Goal: Task Accomplishment & Management: Use online tool/utility

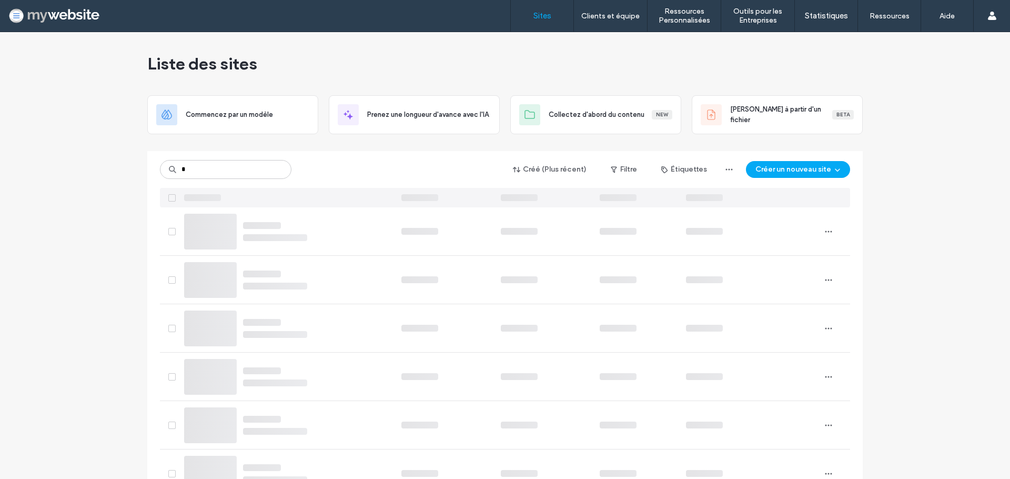
type input "*"
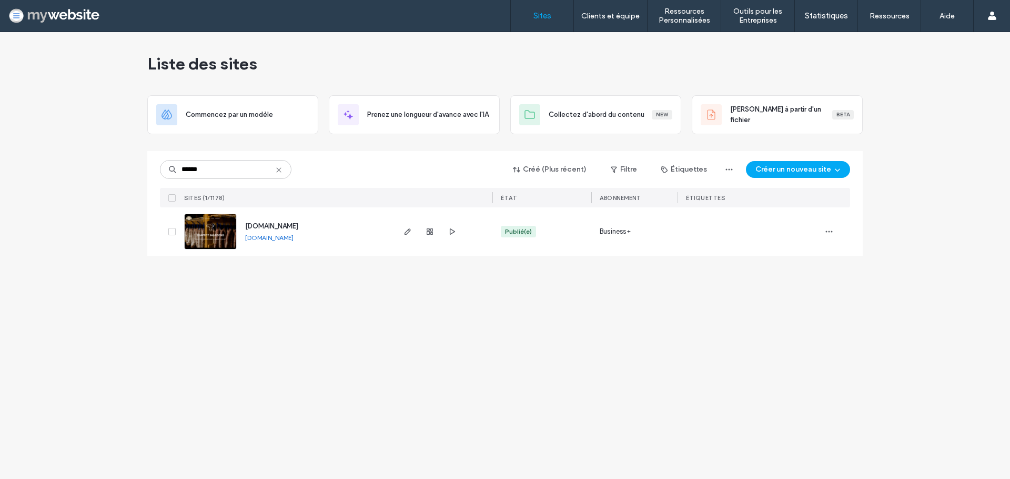
type input "******"
click at [212, 232] on img at bounding box center [211, 250] width 52 height 72
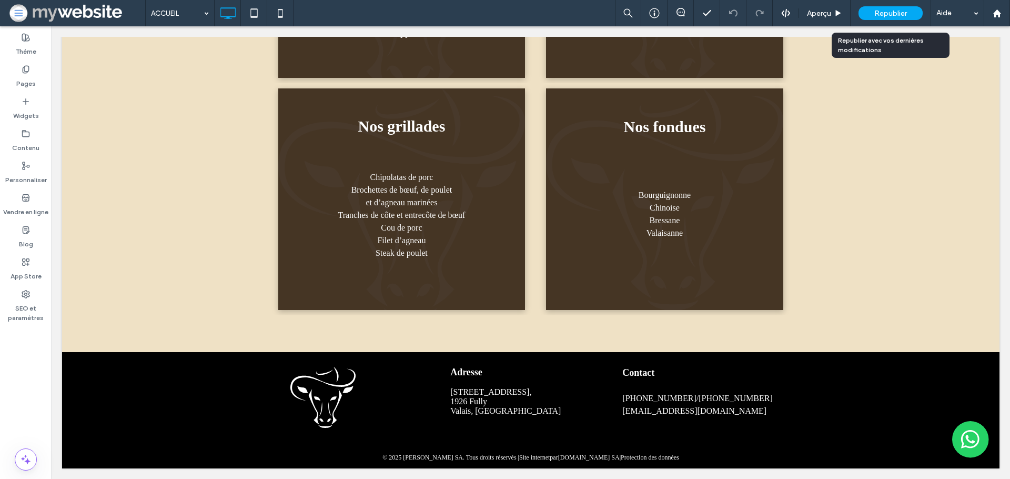
click at [918, 10] on div "Republier" at bounding box center [890, 13] width 64 height 14
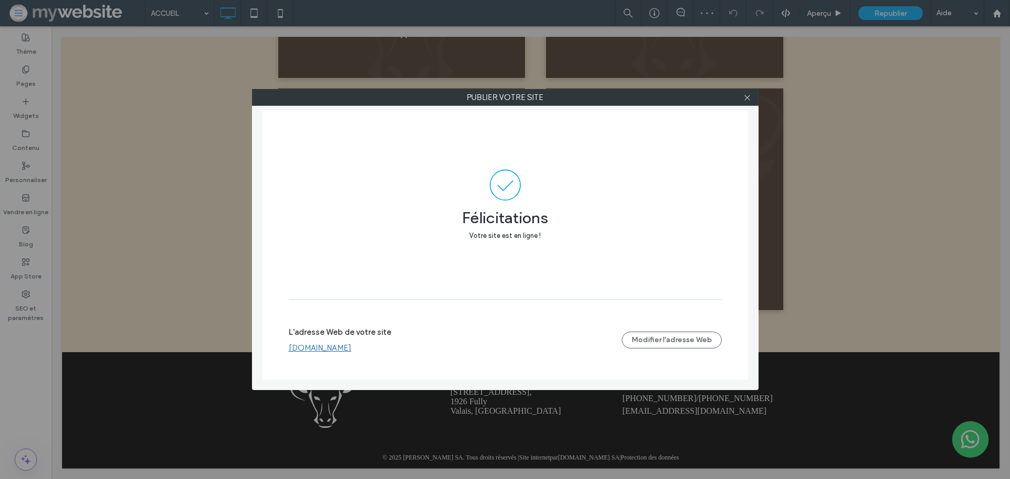
click at [339, 348] on link "[DOMAIN_NAME]" at bounding box center [320, 347] width 63 height 9
click at [753, 97] on div at bounding box center [747, 97] width 16 height 16
click at [752, 98] on div at bounding box center [747, 97] width 16 height 16
click at [749, 98] on icon at bounding box center [747, 98] width 8 height 8
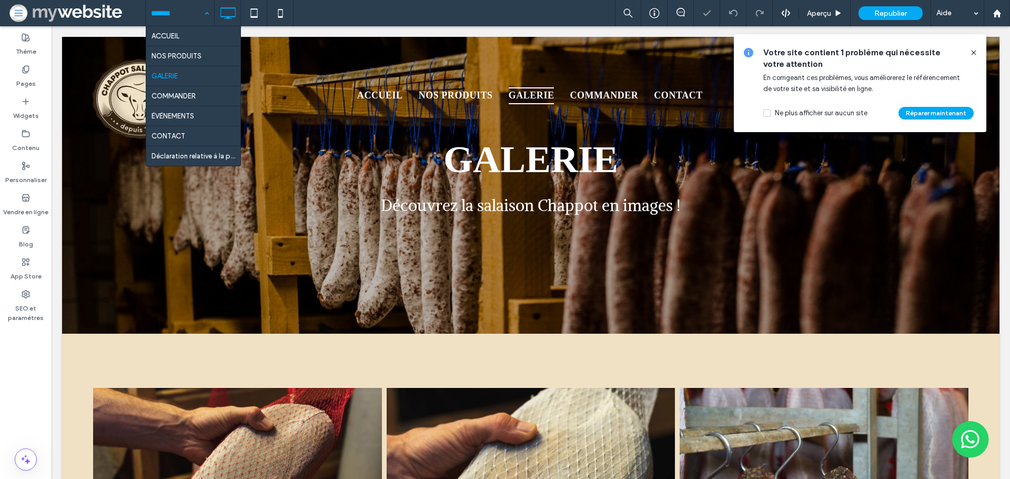
click at [187, 10] on input at bounding box center [177, 13] width 53 height 26
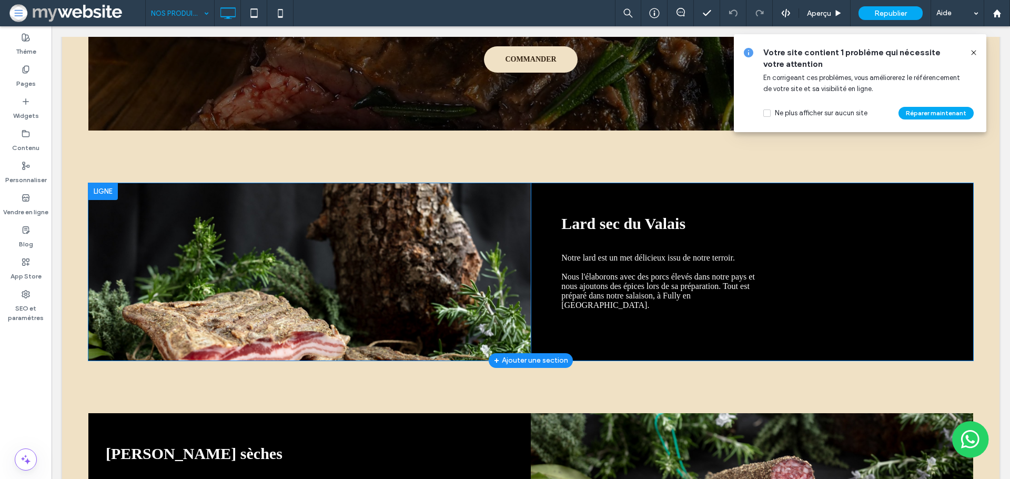
click at [388, 340] on div "Click To Paste" at bounding box center [309, 271] width 442 height 177
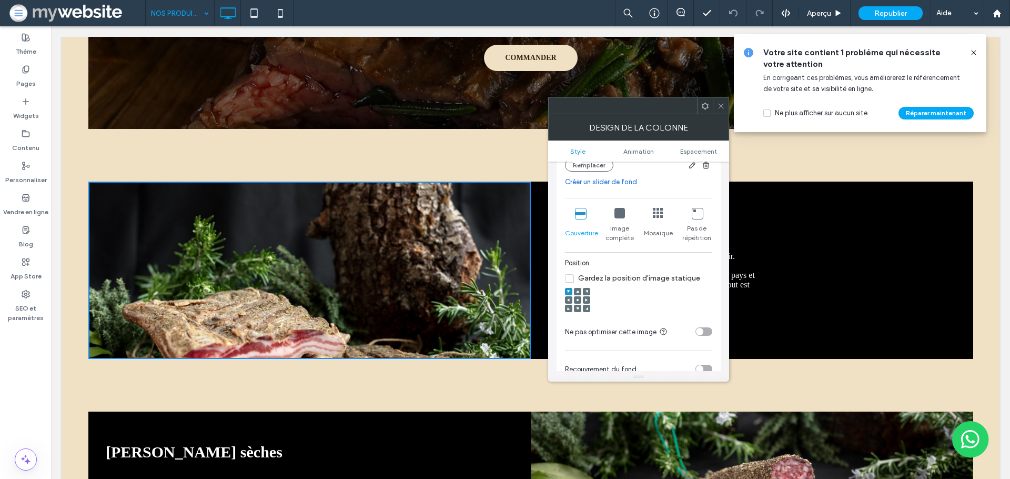
scroll to position [194, 0]
click at [579, 302] on span at bounding box center [577, 298] width 3 height 7
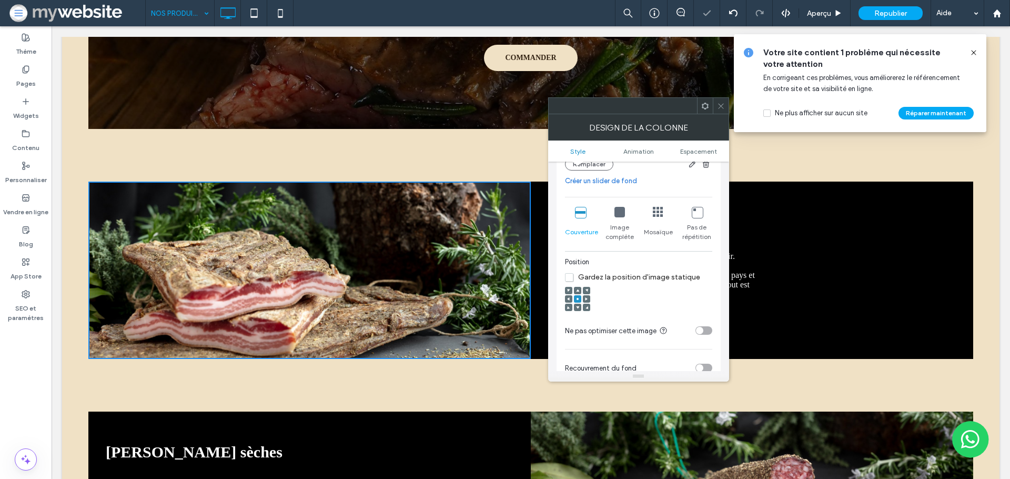
click at [719, 106] on use at bounding box center [720, 105] width 5 height 5
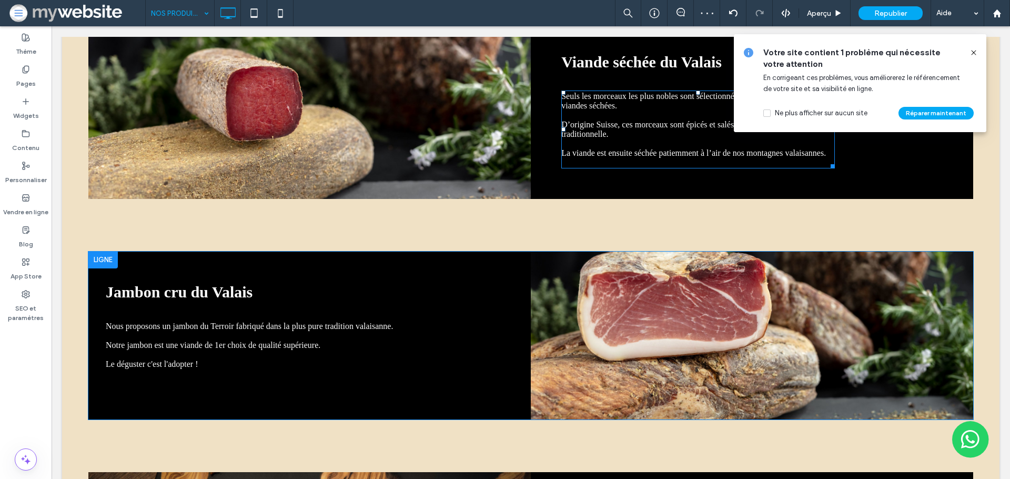
scroll to position [1141, 0]
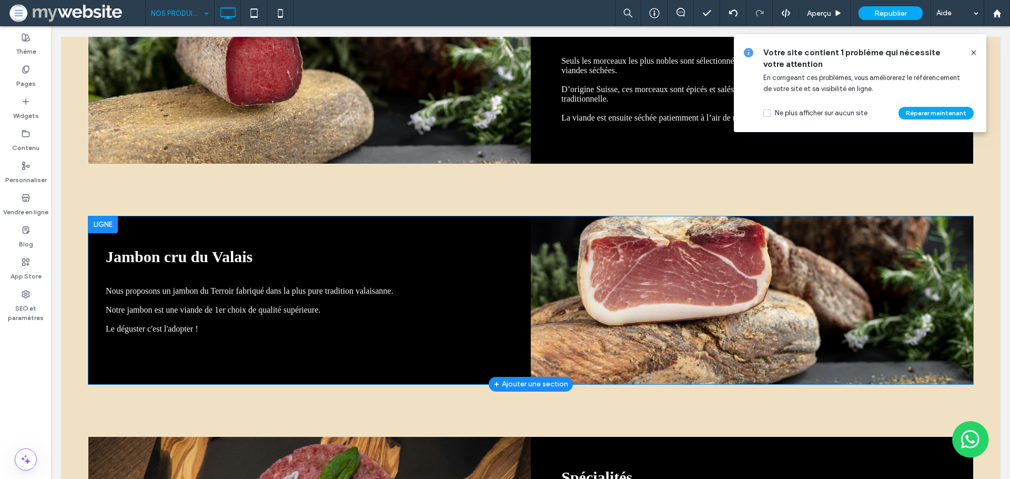
click at [696, 353] on div "Click To Paste" at bounding box center [752, 300] width 442 height 168
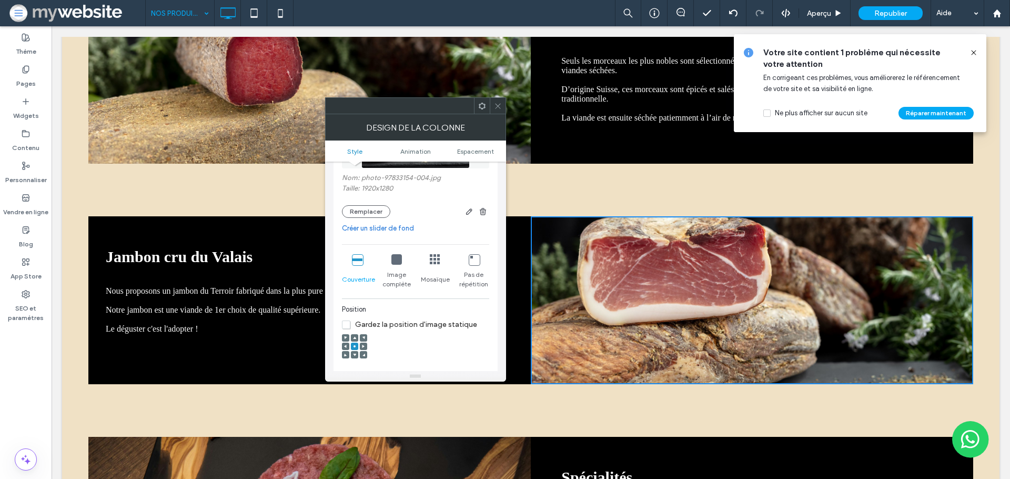
scroll to position [158, 0]
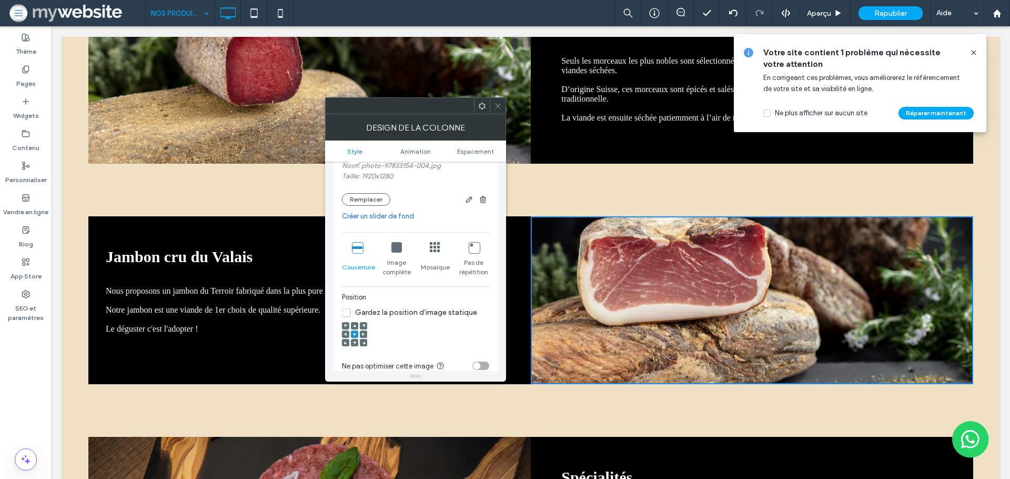
click at [355, 344] on icon at bounding box center [354, 342] width 3 height 3
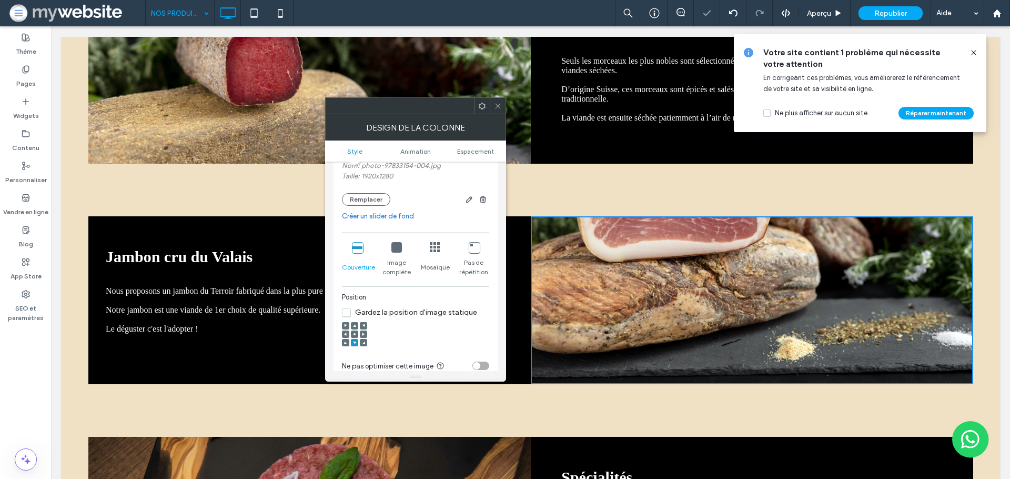
click at [355, 335] on use at bounding box center [354, 334] width 2 height 2
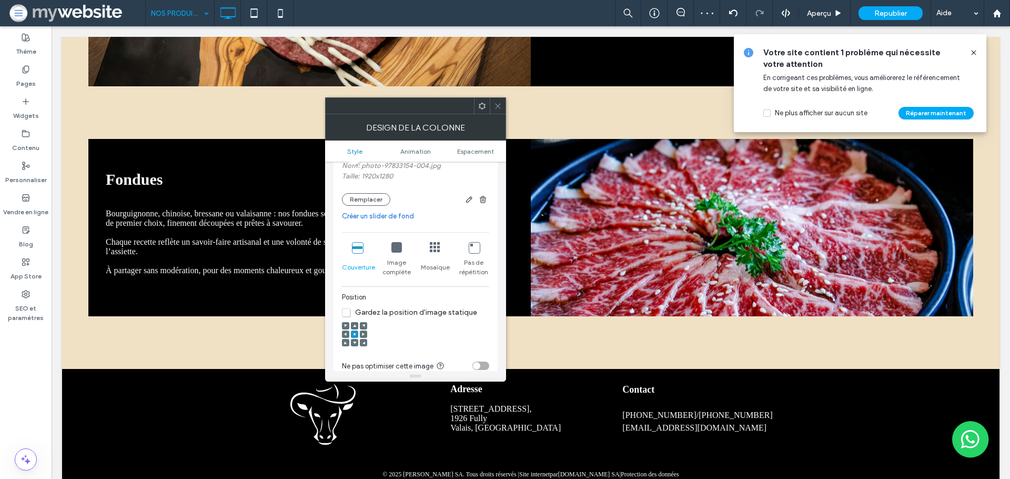
scroll to position [1660, 0]
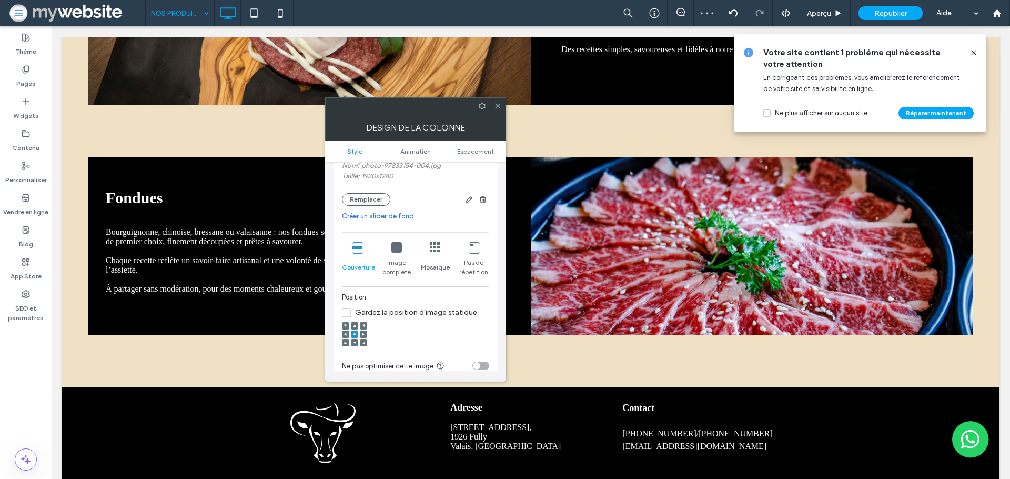
click at [496, 110] on span at bounding box center [498, 106] width 8 height 16
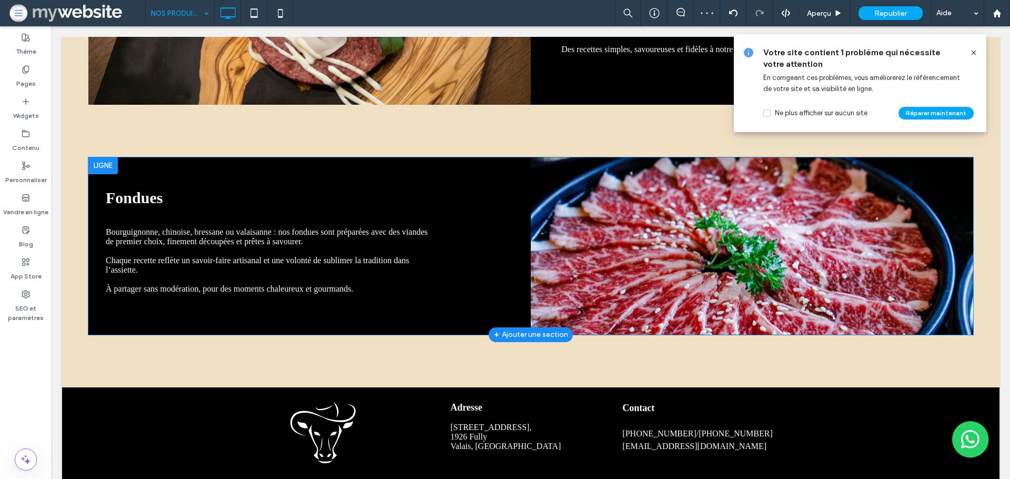
click at [619, 315] on div "Click To Paste" at bounding box center [752, 245] width 442 height 177
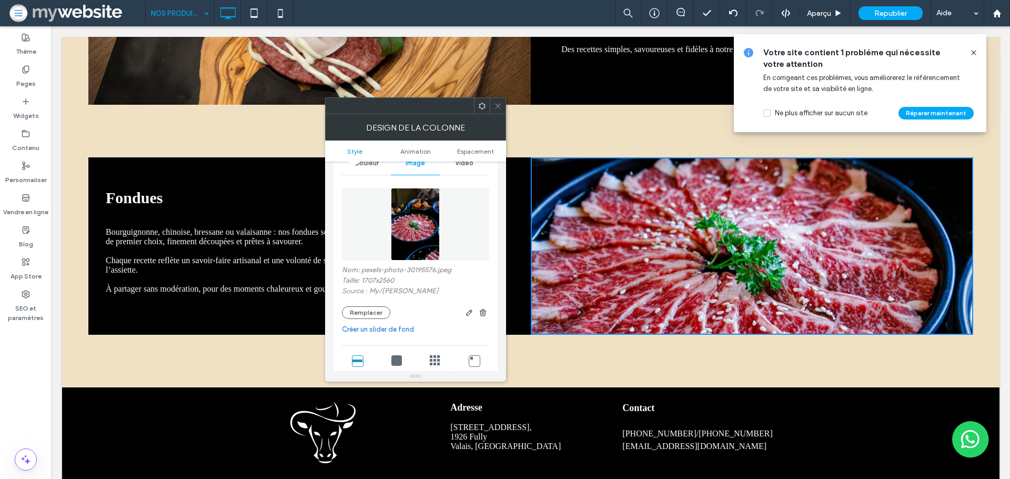
scroll to position [57, 0]
click at [363, 308] on button "Remplacer" at bounding box center [366, 309] width 48 height 13
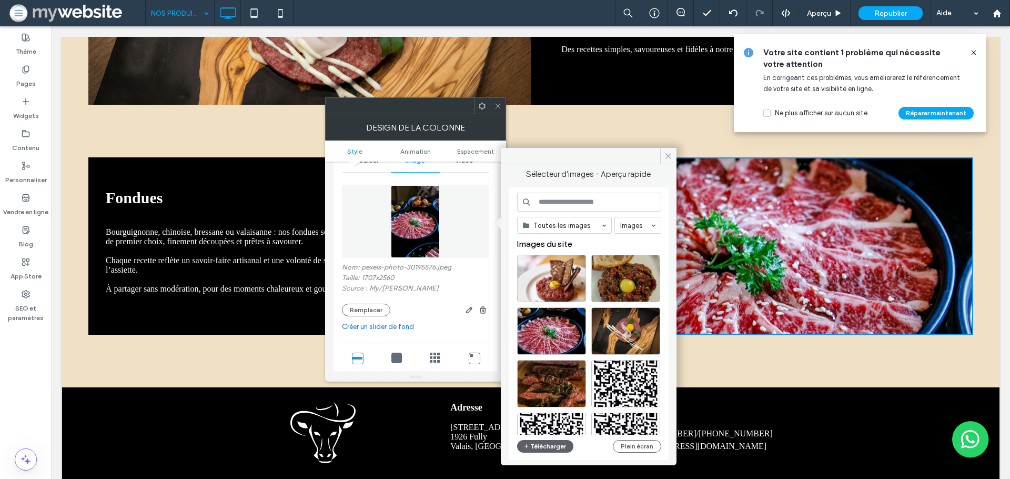
click at [560, 205] on input at bounding box center [589, 201] width 144 height 19
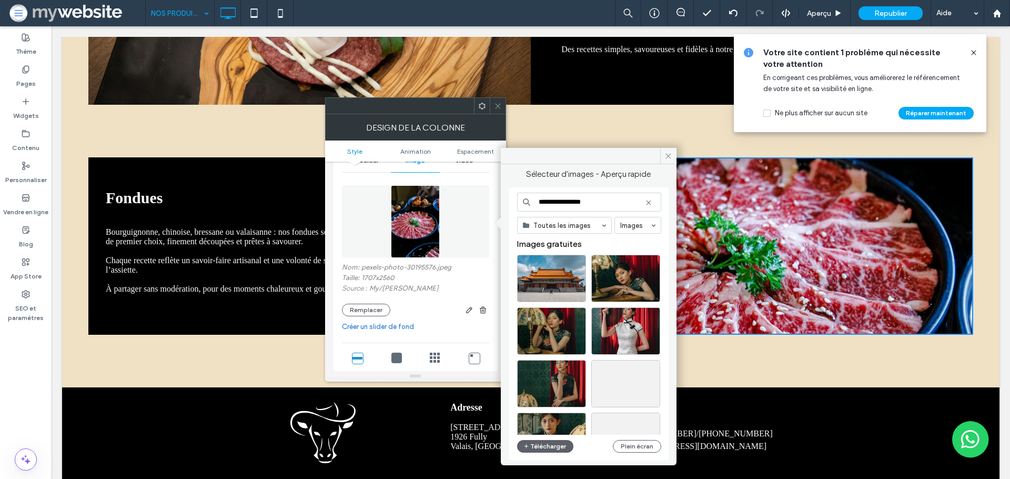
click at [564, 202] on input "**********" at bounding box center [589, 201] width 144 height 19
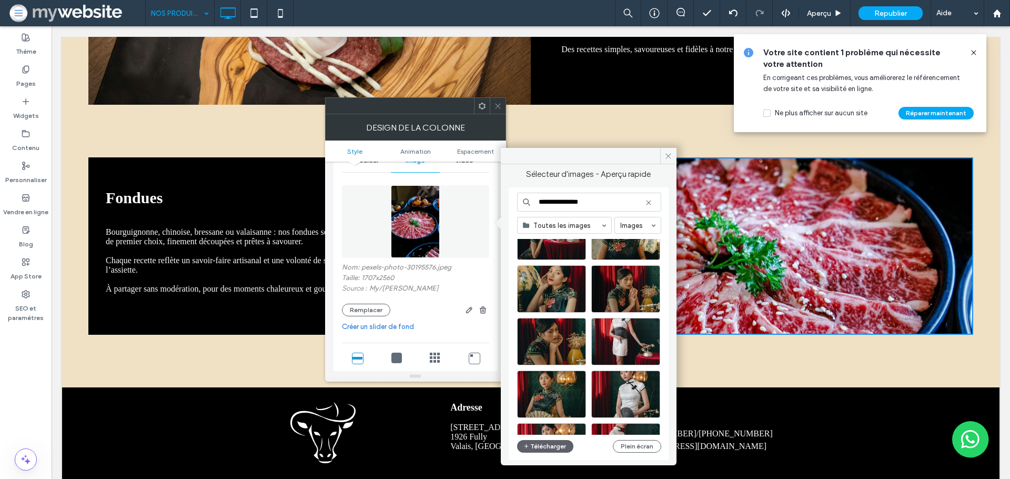
scroll to position [392, 0]
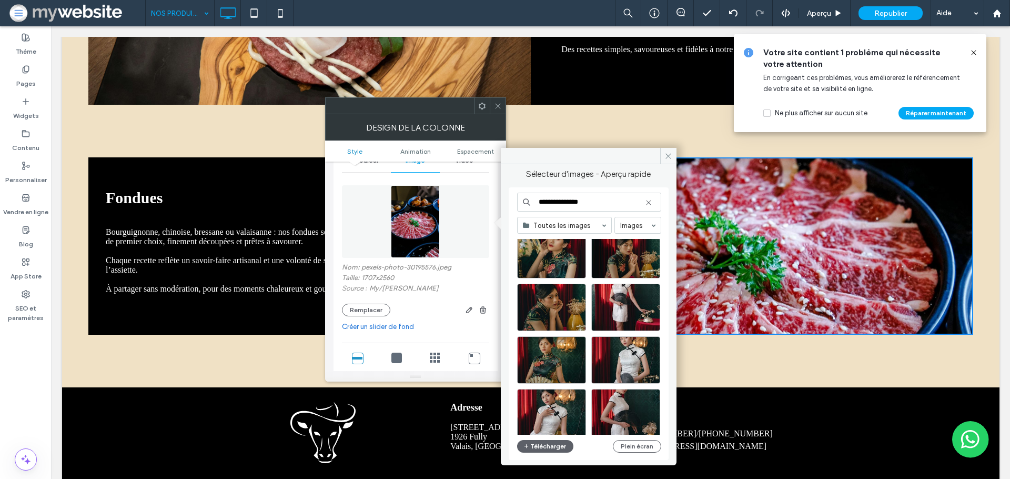
click at [573, 206] on input "**********" at bounding box center [589, 201] width 144 height 19
type input "**********"
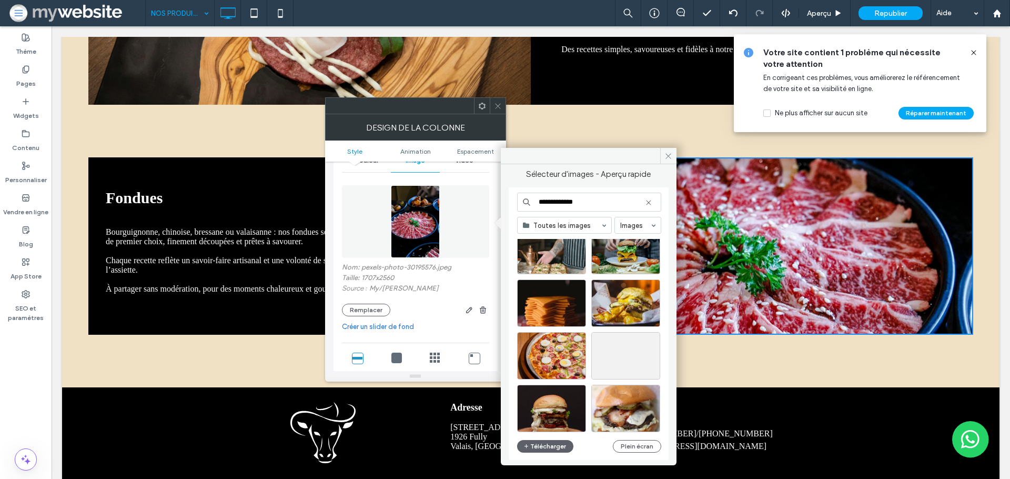
scroll to position [451, 0]
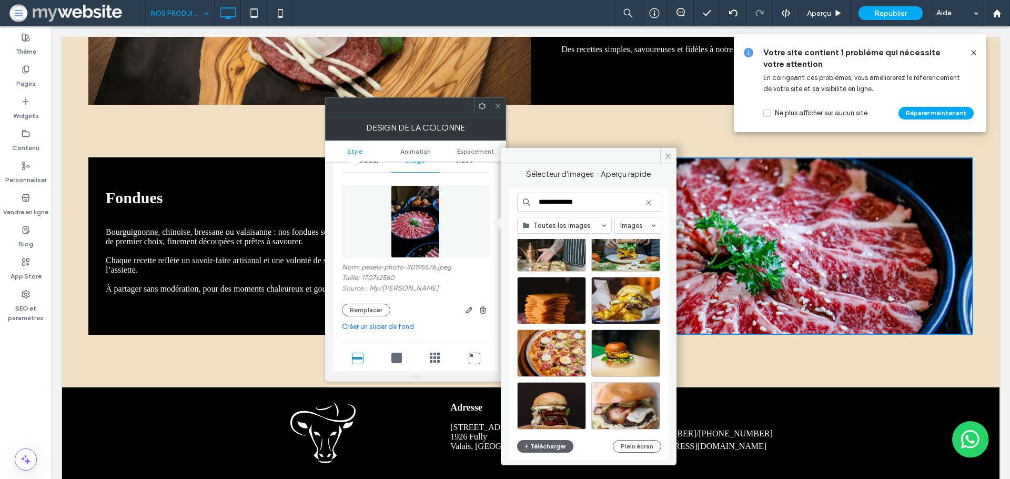
click at [554, 198] on input "**********" at bounding box center [589, 201] width 144 height 19
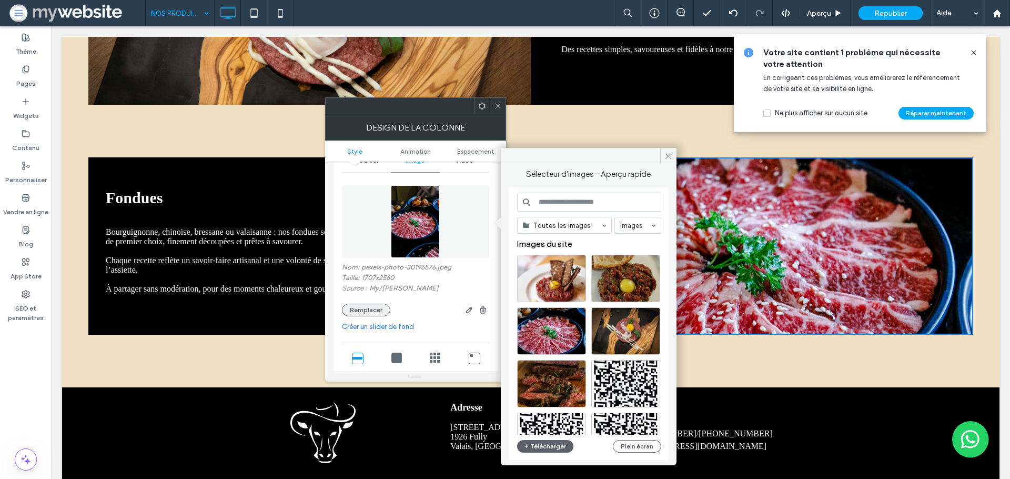
click at [356, 312] on button "Remplacer" at bounding box center [366, 309] width 48 height 13
click at [545, 444] on button "Télécharger" at bounding box center [545, 446] width 57 height 13
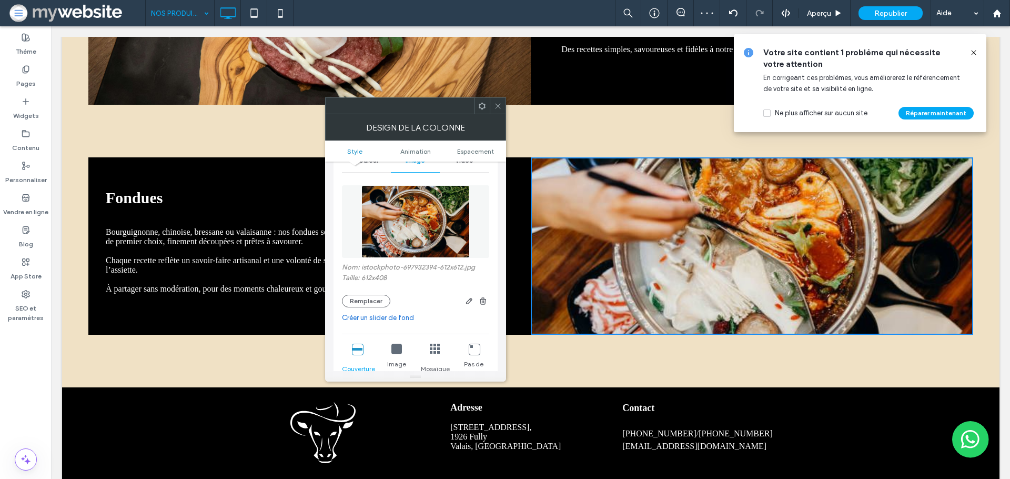
click at [500, 109] on icon at bounding box center [498, 106] width 8 height 8
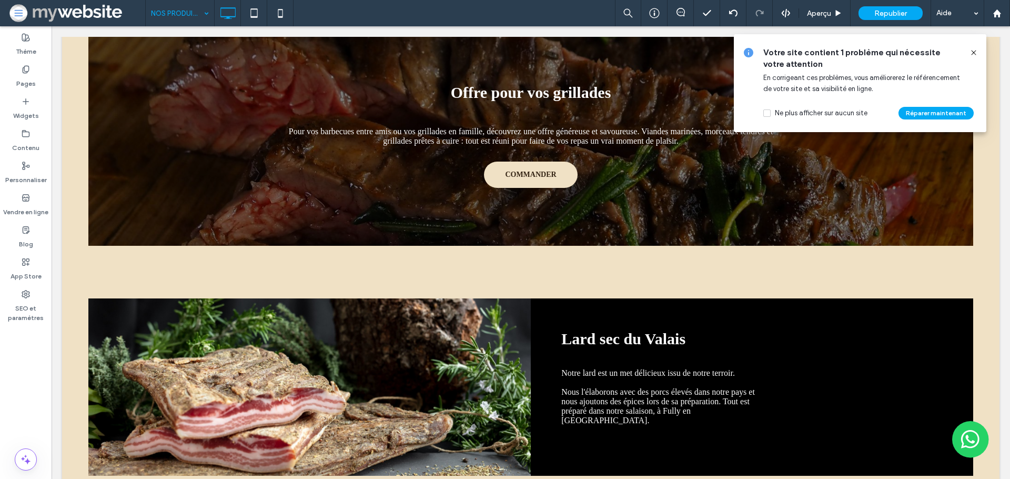
scroll to position [897, 0]
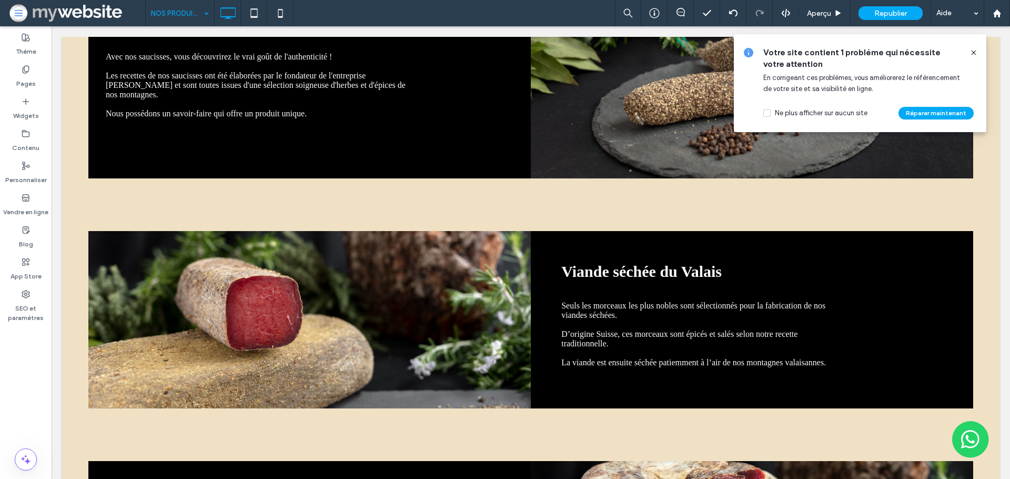
click at [976, 50] on icon at bounding box center [973, 52] width 8 height 8
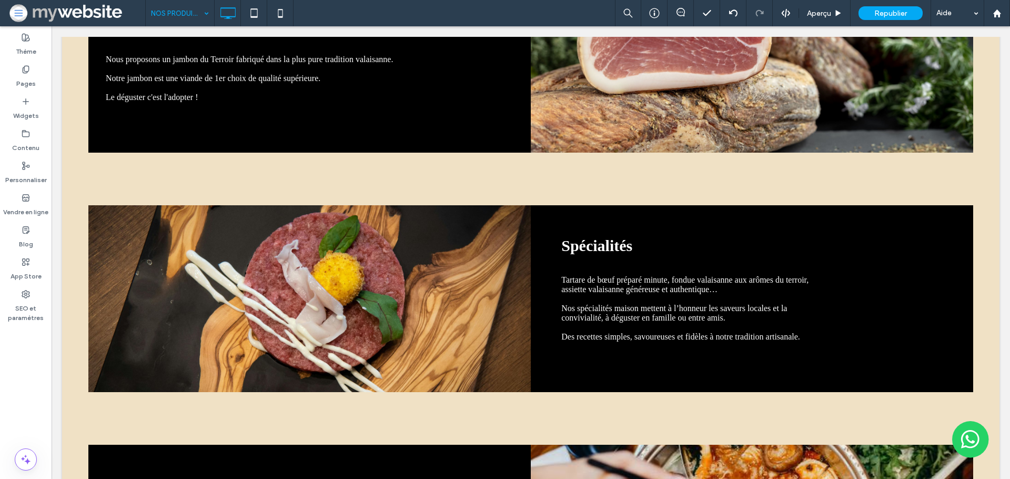
scroll to position [1740, 0]
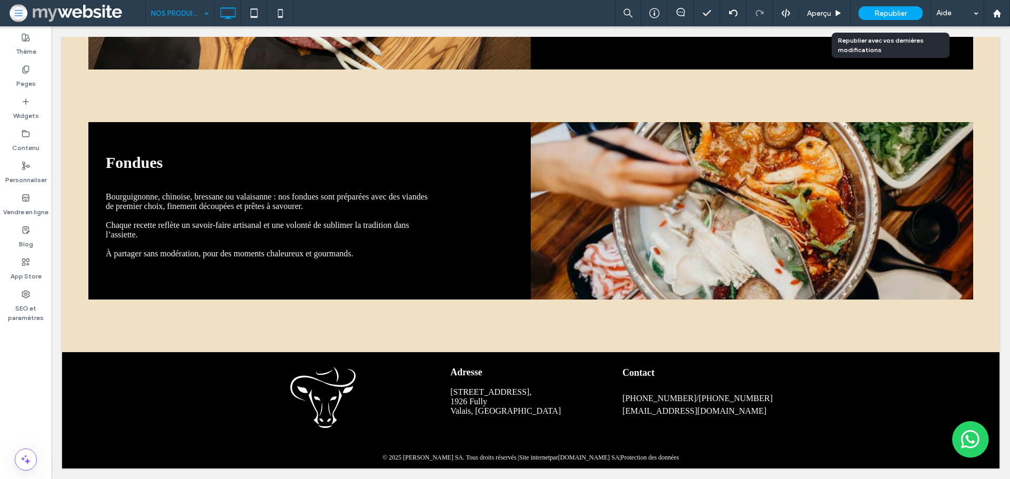
click at [868, 11] on div "Republier" at bounding box center [890, 13] width 64 height 14
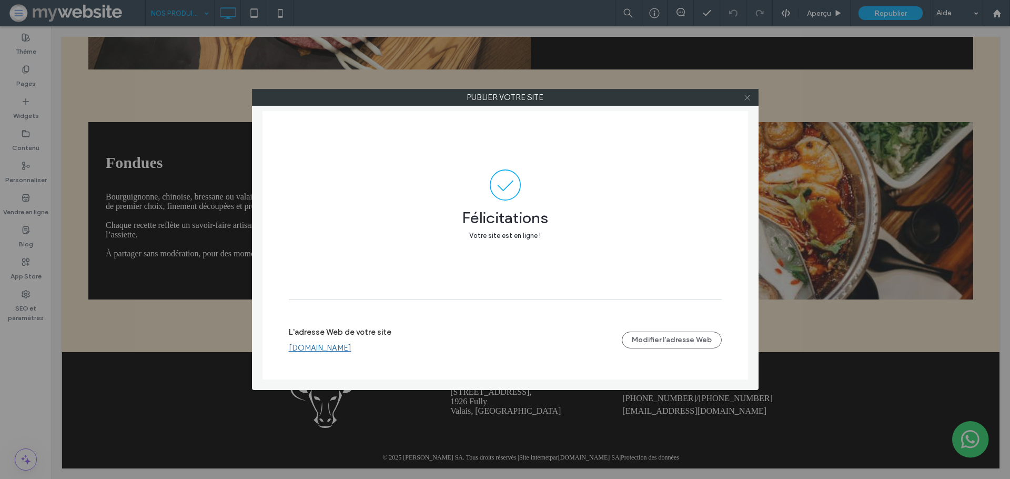
click at [747, 94] on icon at bounding box center [747, 98] width 8 height 8
